Goal: Use online tool/utility: Utilize a website feature to perform a specific function

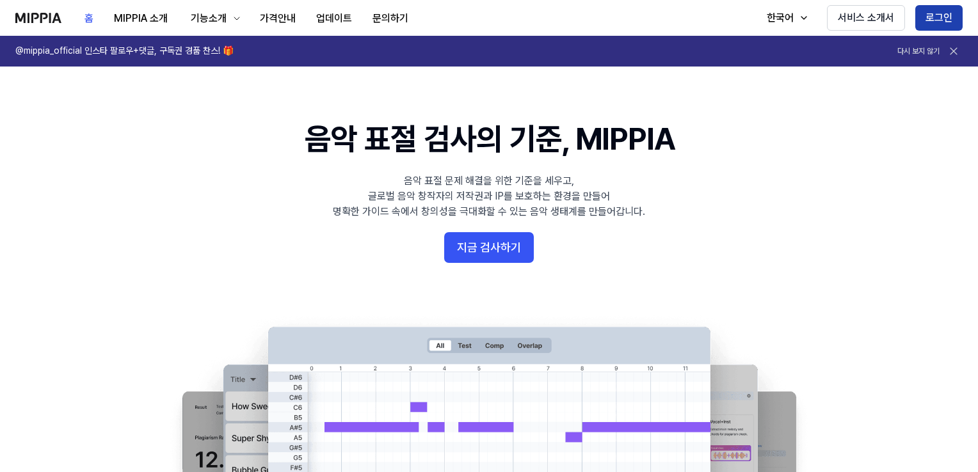
click at [953, 16] on button "로그인" at bounding box center [939, 18] width 47 height 26
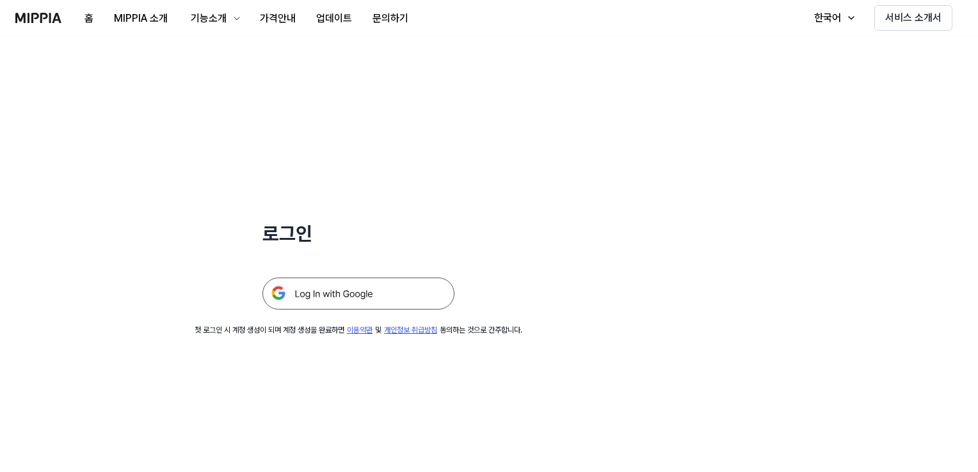
click at [343, 300] on img at bounding box center [358, 294] width 192 height 32
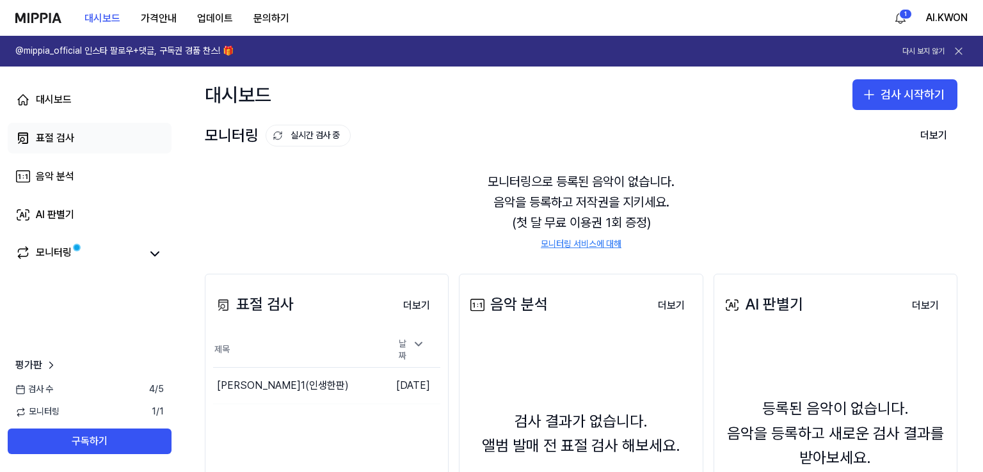
click at [56, 138] on div "표절 검사" at bounding box center [55, 138] width 38 height 15
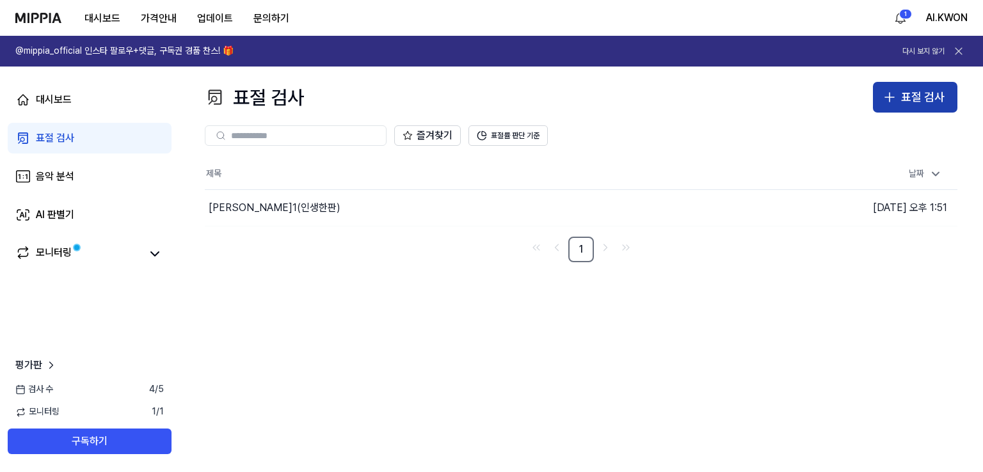
click at [914, 101] on div "표절 검사" at bounding box center [923, 97] width 44 height 19
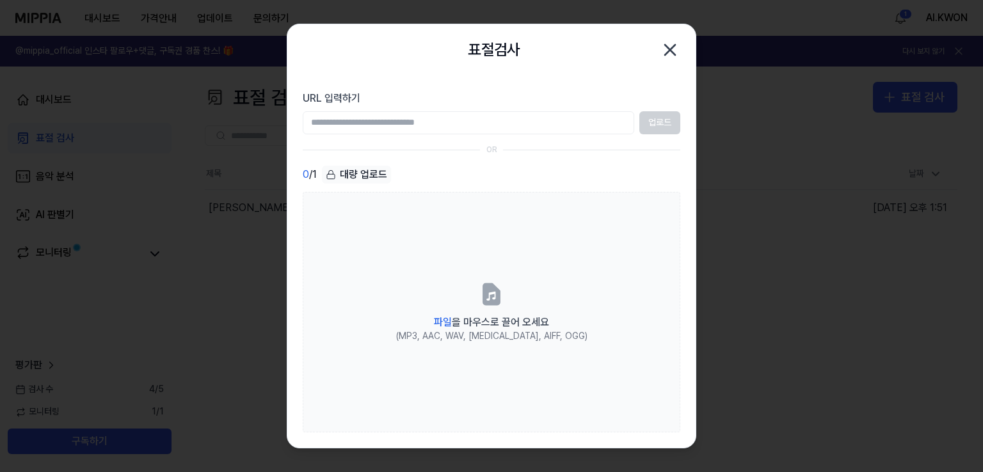
click at [397, 122] on input "URL 입력하기" at bounding box center [469, 122] width 332 height 23
click at [874, 79] on div at bounding box center [491, 236] width 983 height 472
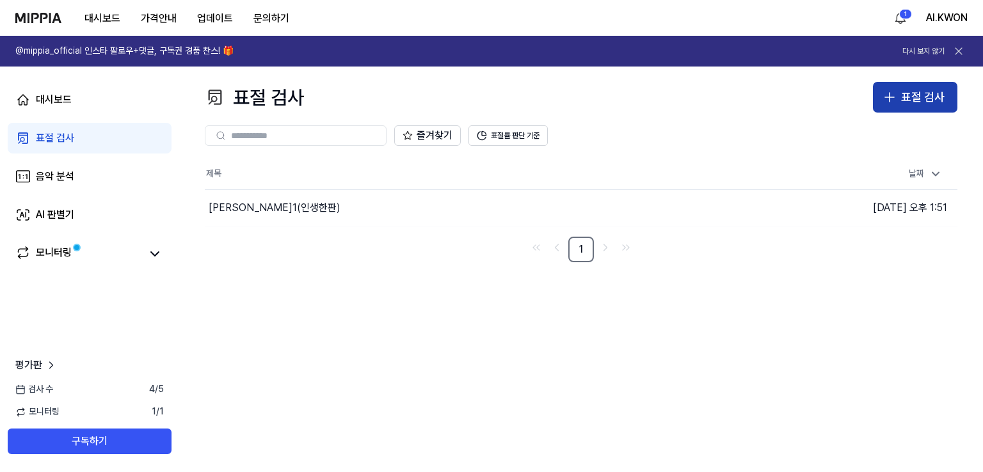
click at [923, 90] on div "표절 검사" at bounding box center [923, 97] width 44 height 19
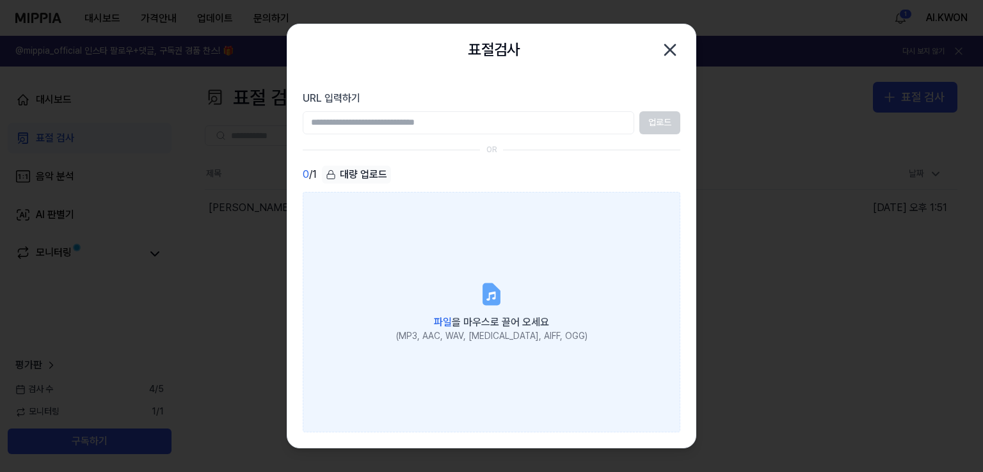
click at [395, 270] on label "파일 을 마우스로 끌어 오세요 (MP3, AAC, WAV, FLAC, AIFF, OGG)" at bounding box center [492, 312] width 378 height 241
click at [0, 0] on input "파일 을 마우스로 끌어 오세요 (MP3, AAC, WAV, FLAC, AIFF, OGG)" at bounding box center [0, 0] width 0 height 0
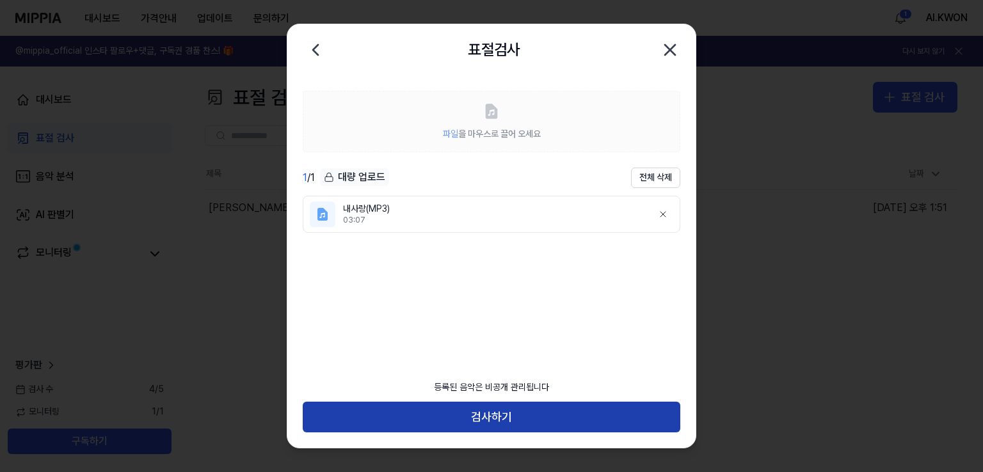
click at [520, 417] on button "검사하기" at bounding box center [492, 417] width 378 height 31
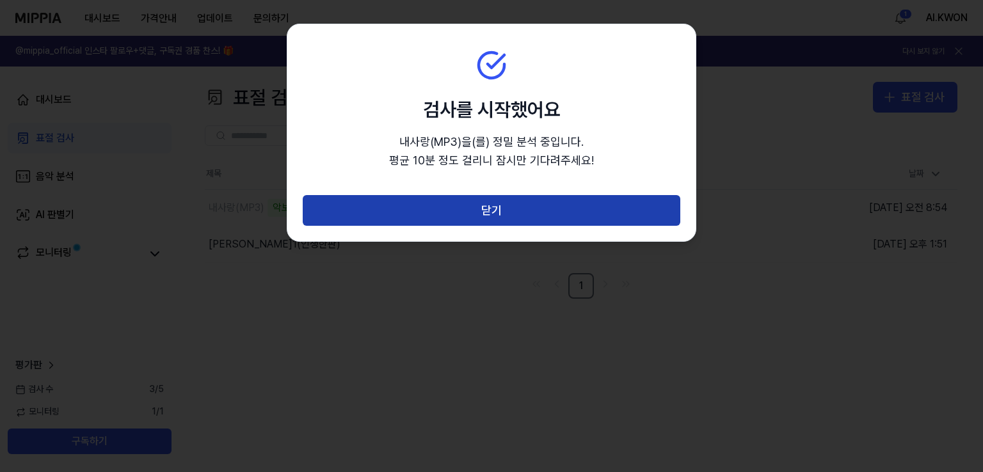
click at [492, 206] on button "닫기" at bounding box center [492, 210] width 378 height 31
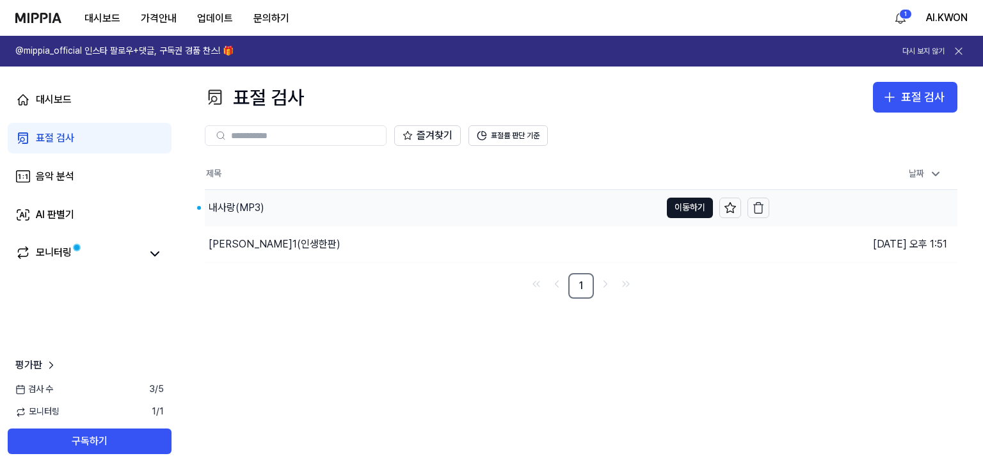
click at [245, 211] on div "내사랑(MP3)" at bounding box center [237, 207] width 56 height 15
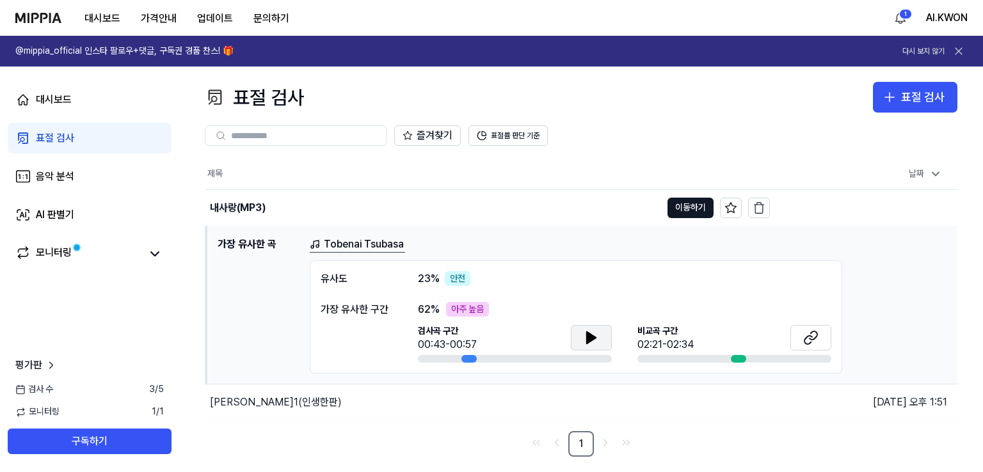
click at [596, 332] on icon at bounding box center [591, 337] width 15 height 15
click at [819, 334] on button at bounding box center [811, 338] width 41 height 26
click at [585, 338] on button at bounding box center [591, 338] width 41 height 26
click at [816, 335] on icon at bounding box center [810, 337] width 15 height 15
click at [812, 342] on icon at bounding box center [810, 337] width 15 height 15
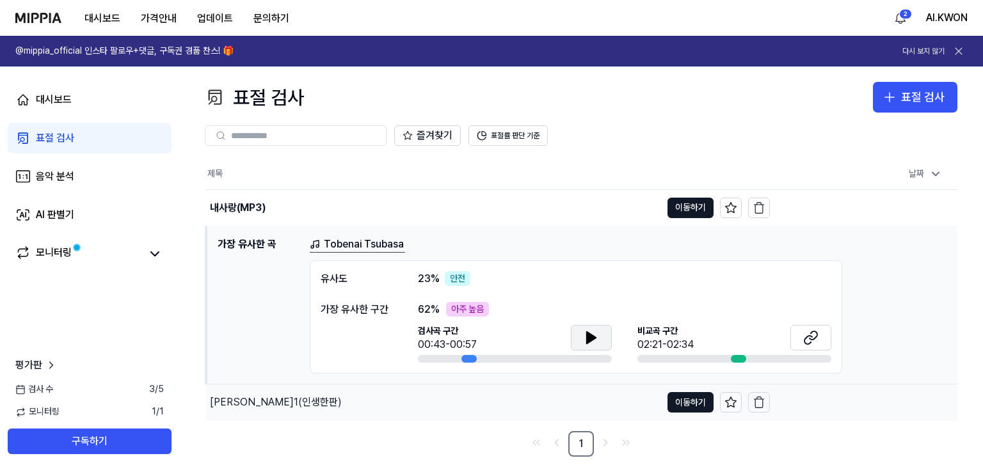
click at [265, 407] on div "권병효1(인생한판)" at bounding box center [276, 402] width 132 height 15
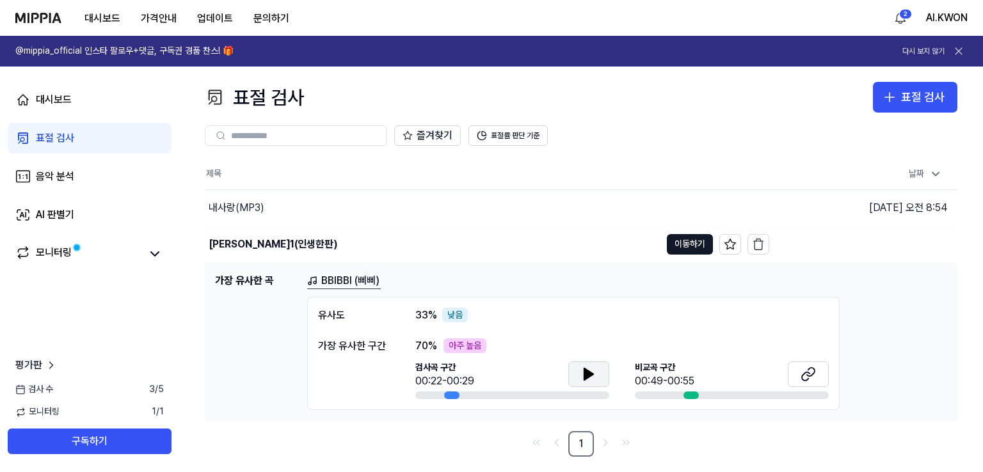
click at [586, 376] on icon at bounding box center [589, 375] width 9 height 12
click at [807, 369] on icon at bounding box center [808, 374] width 15 height 15
